Goal: Transaction & Acquisition: Purchase product/service

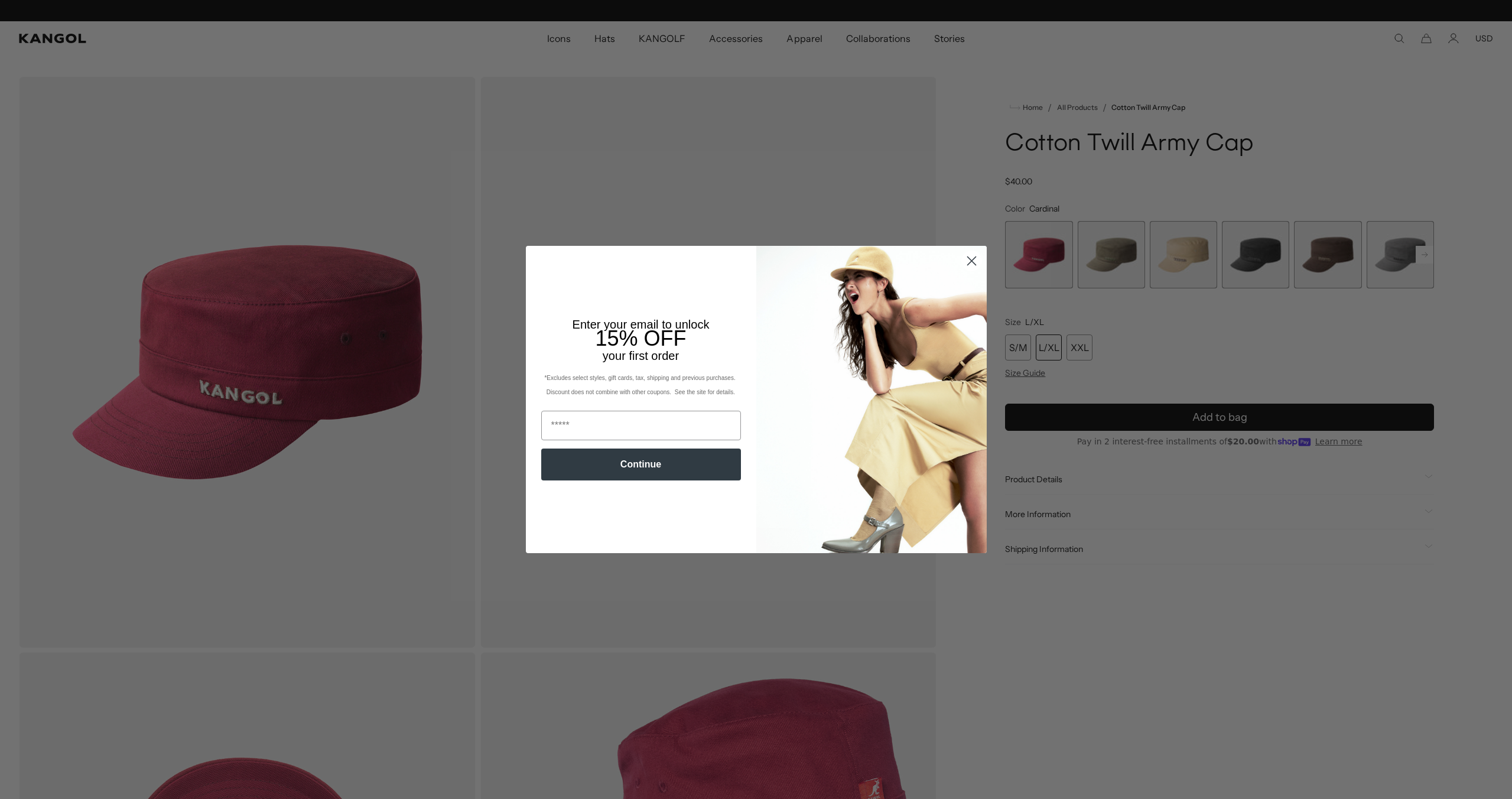
scroll to position [0, 244]
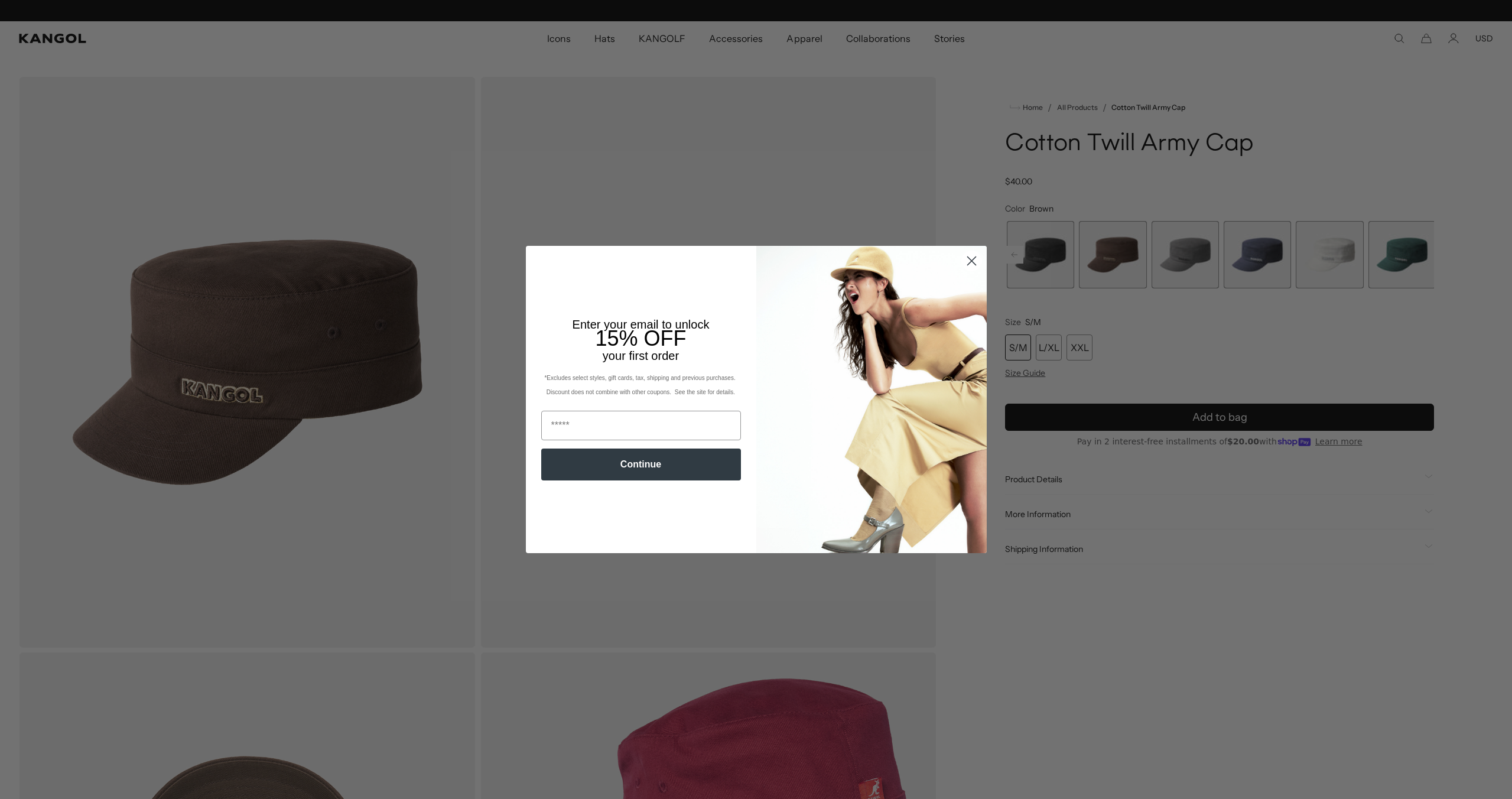
scroll to position [0, 244]
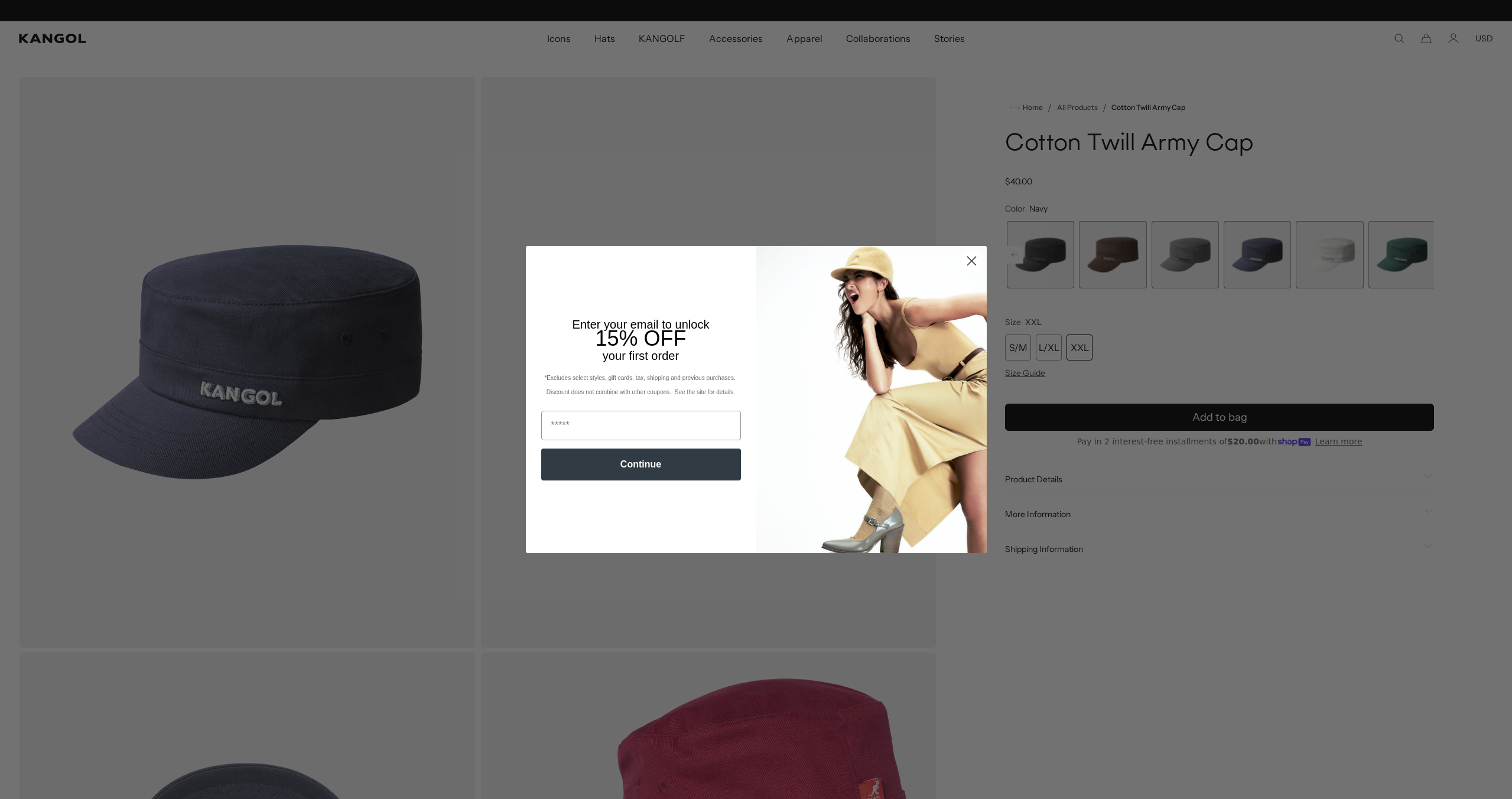
scroll to position [0, 244]
